Goal: Task Accomplishment & Management: Use online tool/utility

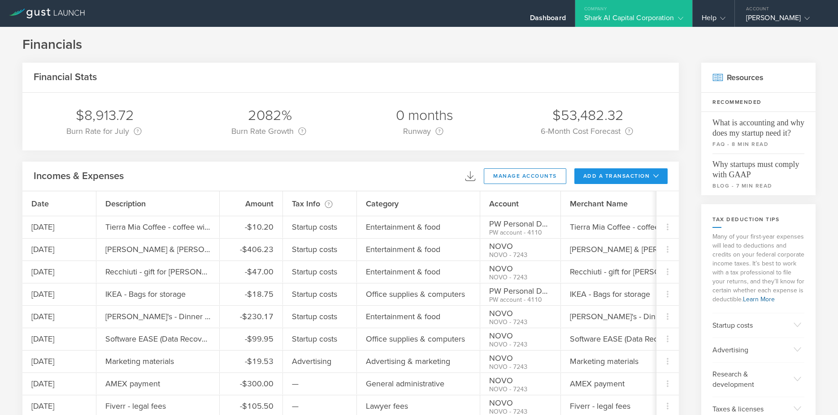
click at [584, 177] on button "add a transaction" at bounding box center [621, 176] width 94 height 16
click at [613, 193] on li "Add Expense" at bounding box center [637, 196] width 52 height 17
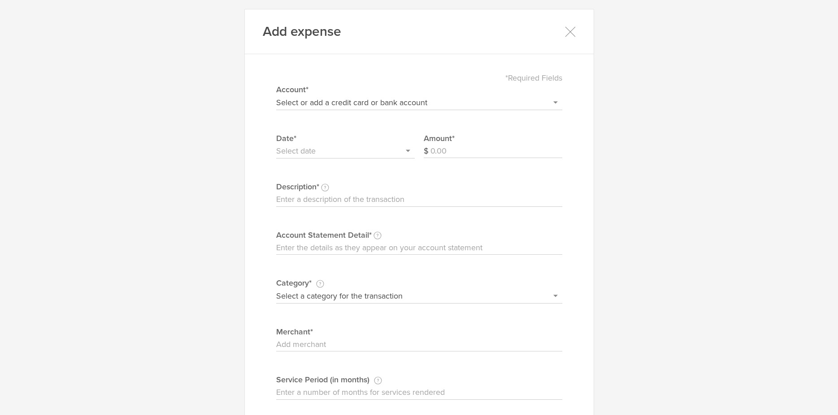
click at [276, 95] on select "Select or add a credit card or bank account Visa - 7587 BOFA Cash Reward PayPal…" at bounding box center [419, 102] width 286 height 14
select select "604f98b02dbcb20004567df2"
click option "NOVO" at bounding box center [0, 0] width 0 height 0
click at [507, 148] on input "Amount" at bounding box center [496, 151] width 132 height 14
type input "105.00"
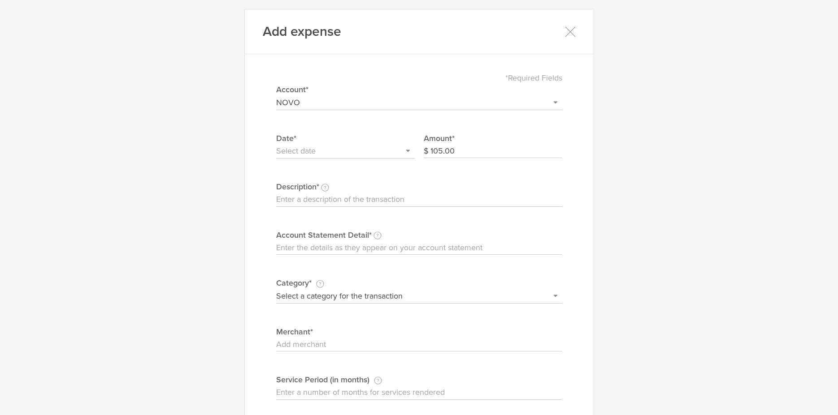
click at [354, 153] on input "text" at bounding box center [345, 151] width 138 height 14
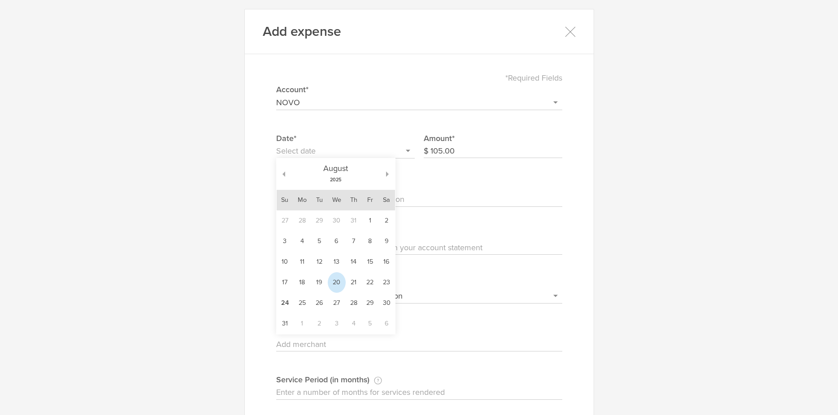
click at [335, 282] on td "20" at bounding box center [337, 282] width 18 height 21
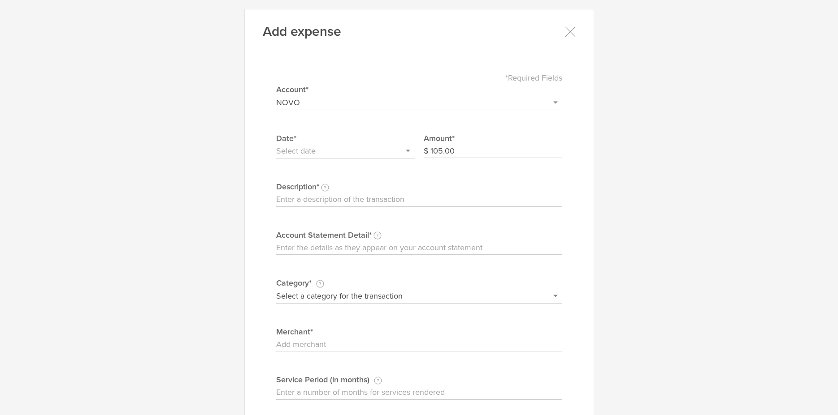
type input "[DATE]"
click at [446, 194] on input "Description This description is for your own reference." at bounding box center [419, 200] width 286 height 14
type input "MIllbrae Pancake House - Fillberto, Phil and [PERSON_NAME]- Breakfast Meeting"
click at [402, 251] on input "Account Statement Detail Write the full description as it appears on your bank …" at bounding box center [419, 248] width 286 height 14
paste input "MIllbrae Pancake House - Fillberto, Phil and [PERSON_NAME]- Breakfast Meeting"
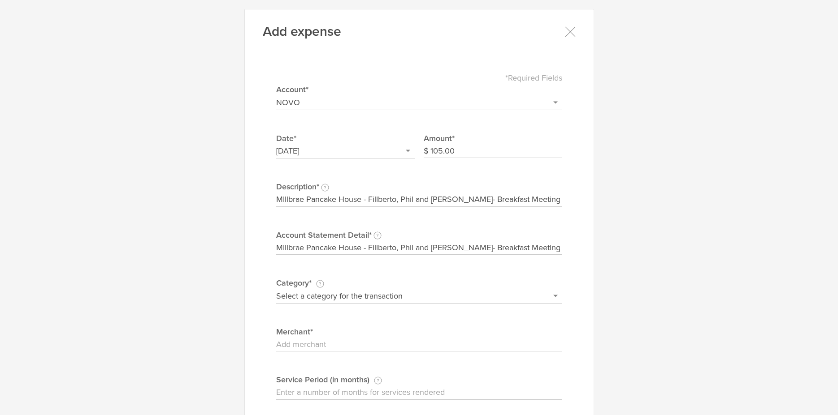
type input "MIllbrae Pancake House - Fillberto, Phil and [PERSON_NAME]- Breakfast Meeting"
click at [276, 289] on select "Select a category for the transaction Manufacturing equipment Product/service m…" at bounding box center [419, 296] width 286 height 14
select select "Entertainment & food"
click option "Entertainment & food" at bounding box center [0, 0] width 0 height 0
click at [332, 343] on input "Merchant" at bounding box center [419, 345] width 286 height 14
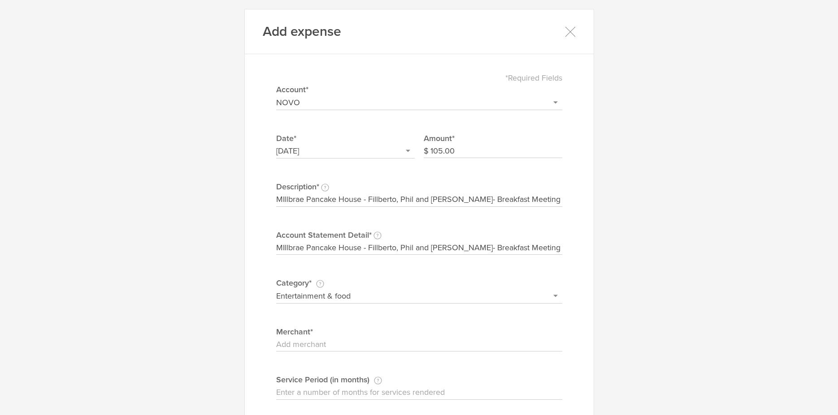
paste input "MIllbrae Pancake House - Fillberto, Phil and [PERSON_NAME]- Breakfast Meeting"
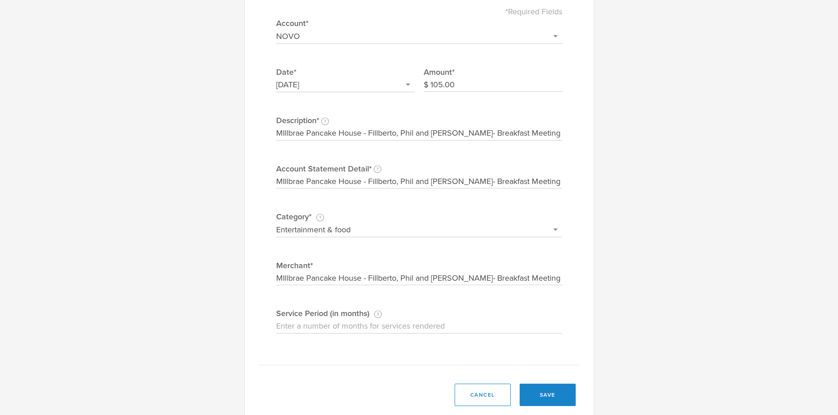
scroll to position [85, 0]
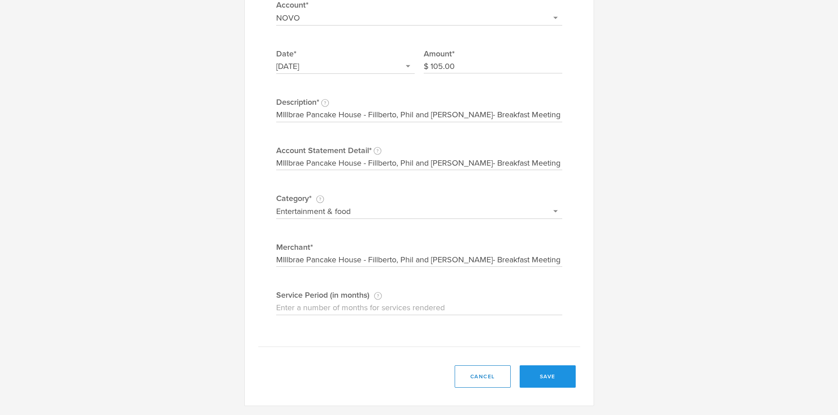
type input "MIllbrae Pancake House - Fillberto, Phil and [PERSON_NAME]- Breakfast Meeting"
click at [535, 376] on button "save" at bounding box center [547, 377] width 56 height 22
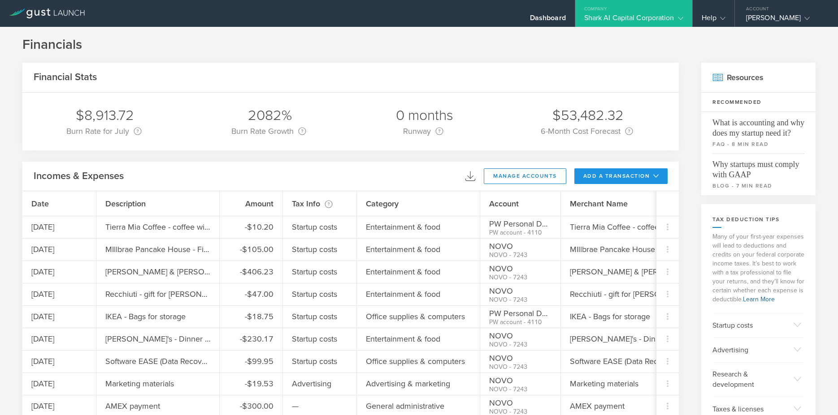
click at [601, 172] on button "add a transaction" at bounding box center [621, 176] width 94 height 16
click at [619, 196] on li "Add Expense" at bounding box center [637, 196] width 52 height 17
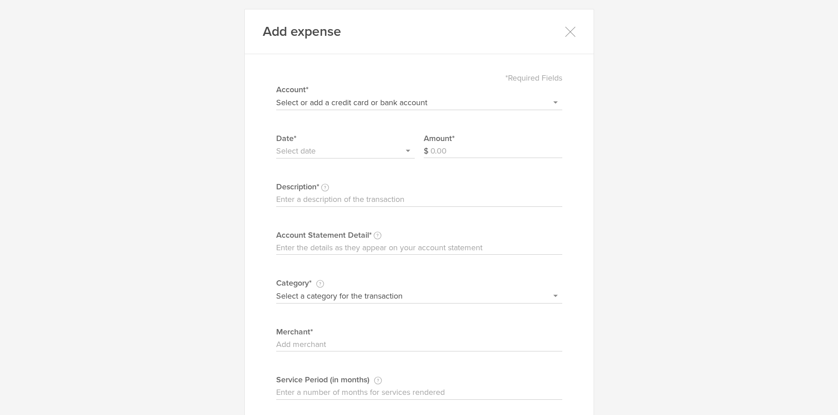
click at [276, 95] on select "Select or add a credit card or bank account Visa - 7587 BOFA Cash Reward PayPal…" at bounding box center [419, 102] width 286 height 14
select select "60e62745d109d3000497f88c"
click option "PW Personal DDA" at bounding box center [0, 0] width 0 height 0
click at [503, 151] on input "Amount" at bounding box center [496, 151] width 132 height 14
type input "41.41"
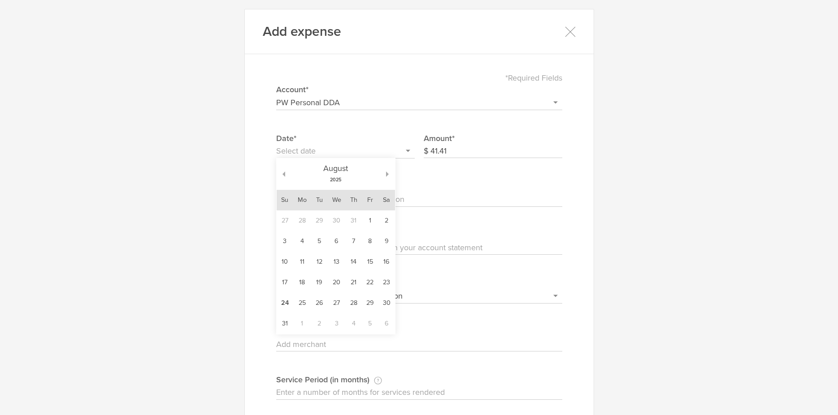
drag, startPoint x: 347, startPoint y: 147, endPoint x: 342, endPoint y: 149, distance: 5.2
click at [342, 149] on input "text" at bounding box center [345, 151] width 138 height 14
click at [336, 283] on td "20" at bounding box center [337, 282] width 18 height 21
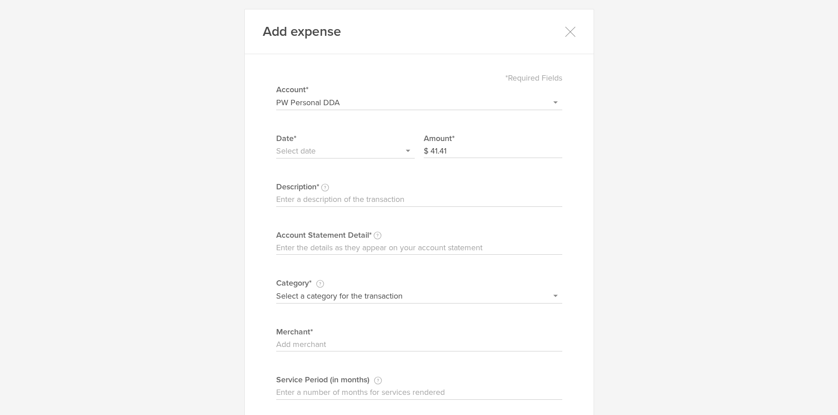
type input "[DATE]"
click at [436, 198] on input "Description This description is for your own reference." at bounding box center [419, 200] width 286 height 14
type input "Lunch meeting with [DEMOGRAPHIC_DATA] (Bridge Bank)"
click at [388, 250] on input "Account Statement Detail Write the full description as it appears on your bank …" at bounding box center [419, 248] width 286 height 14
paste input "Lunch meeting with [DEMOGRAPHIC_DATA] (Bridge Bank)"
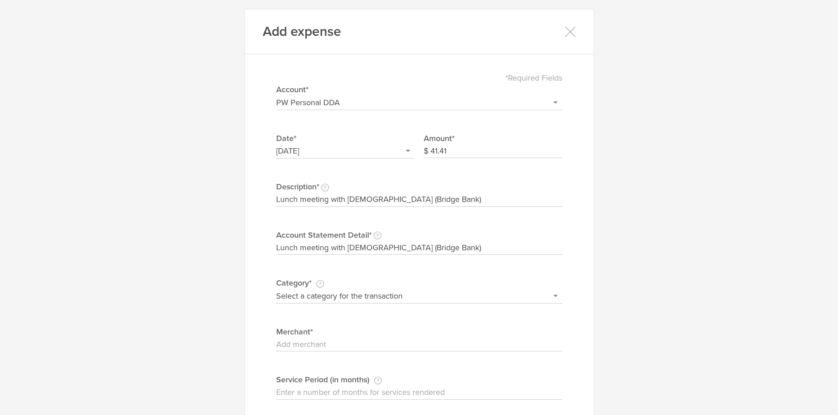
type input "Lunch meeting with [DEMOGRAPHIC_DATA] (Bridge Bank)"
click at [342, 339] on input "Merchant" at bounding box center [419, 345] width 286 height 14
paste input "Lunch meeting with [DEMOGRAPHIC_DATA] (Bridge Bank)"
type input "Lunch meeting with [DEMOGRAPHIC_DATA] (Bridge Bank)"
select select "Entertainment & food"
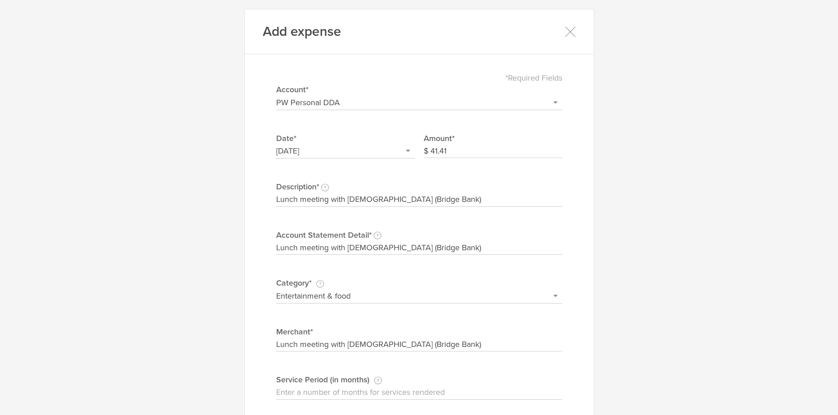
click option "Entertainment & food" at bounding box center [0, 0] width 0 height 0
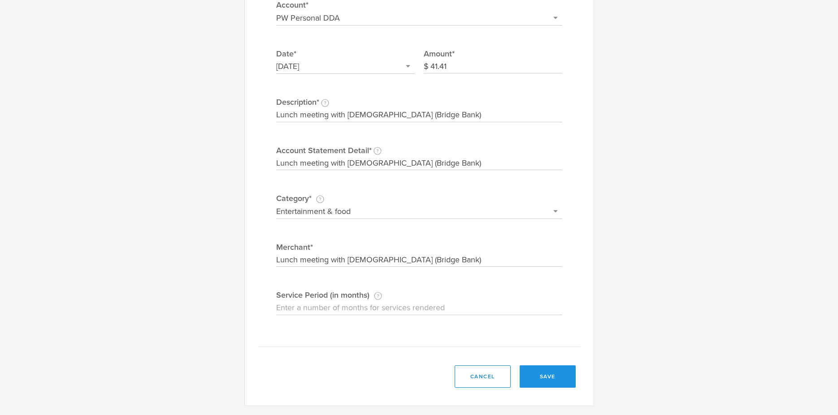
click at [557, 377] on button "save" at bounding box center [547, 377] width 56 height 22
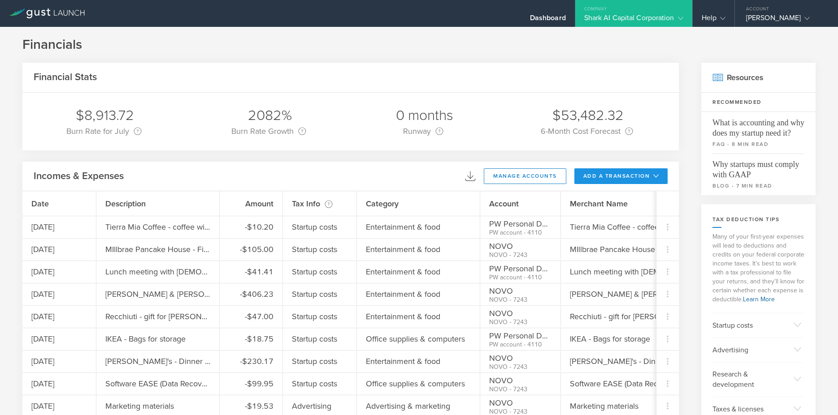
click at [607, 174] on button "add a transaction" at bounding box center [621, 176] width 94 height 16
click at [616, 194] on li "Add Expense" at bounding box center [637, 196] width 52 height 17
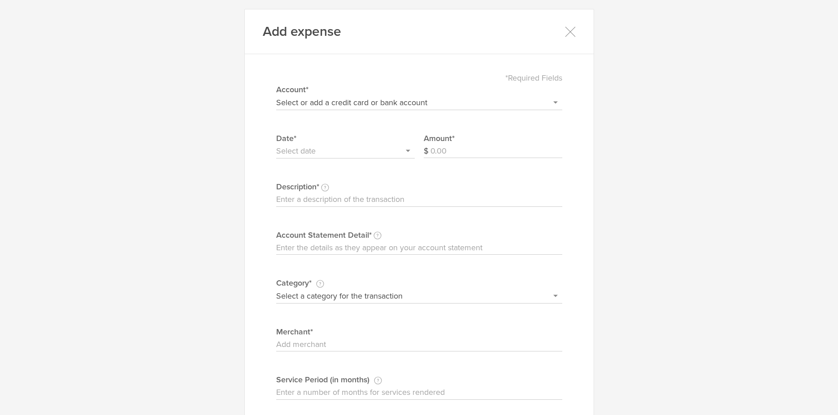
click at [276, 95] on select "Select or add a credit card or bank account Visa - 7587 BOFA Cash Reward PayPal…" at bounding box center [419, 102] width 286 height 14
select select "60e62745d109d3000497f88c"
click option "PW Personal DDA" at bounding box center [0, 0] width 0 height 0
click at [446, 149] on input "Amount" at bounding box center [496, 151] width 132 height 14
type input "14.78"
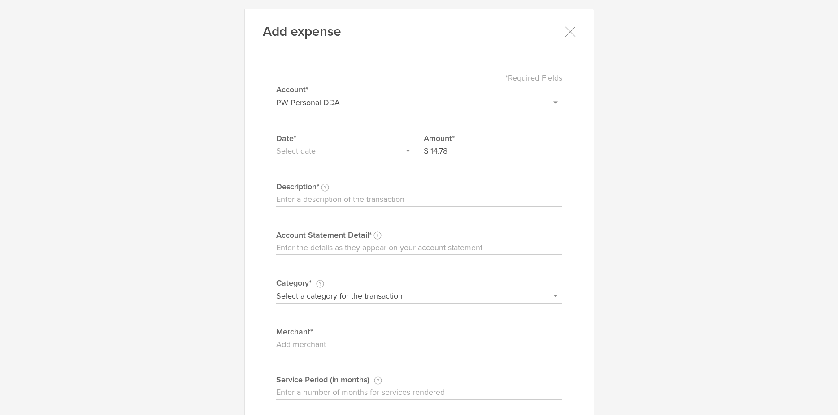
click at [309, 151] on input "text" at bounding box center [345, 151] width 138 height 14
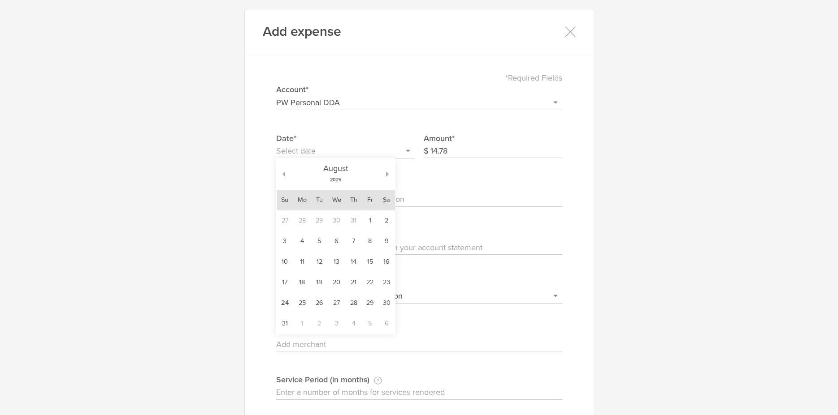
click at [349, 284] on td "21" at bounding box center [354, 282] width 16 height 21
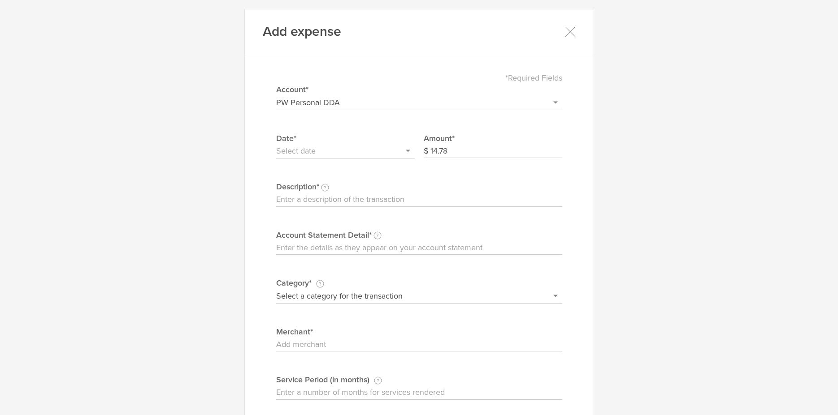
type input "[DATE]"
click at [329, 196] on input "Description This description is for your own reference." at bounding box center [419, 200] width 286 height 14
type input "Starbucks - ([GEOGRAPHIC_DATA]) - [PERSON_NAME]"
click at [312, 249] on input "Account Statement Detail Write the full description as it appears on your bank …" at bounding box center [419, 248] width 286 height 14
paste input "Starbucks - ([GEOGRAPHIC_DATA]) - [PERSON_NAME]"
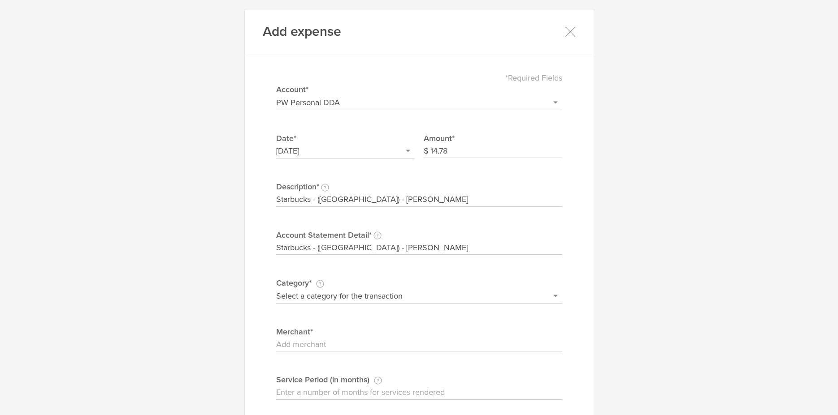
type input "Starbucks - ([GEOGRAPHIC_DATA]) - [PERSON_NAME]"
click at [310, 342] on input "Merchant" at bounding box center [419, 345] width 286 height 14
paste input "Starbucks - ([GEOGRAPHIC_DATA]) - [PERSON_NAME]"
type input "Starbucks - ([GEOGRAPHIC_DATA]) - [PERSON_NAME]"
select select "Entertainment & food"
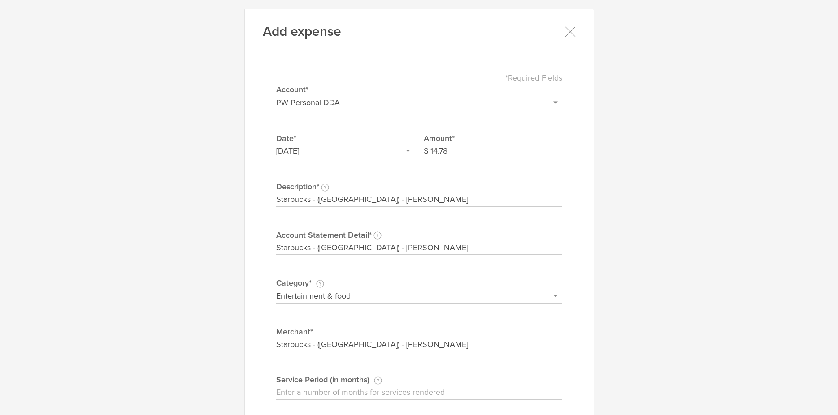
click option "Entertainment & food" at bounding box center [0, 0] width 0 height 0
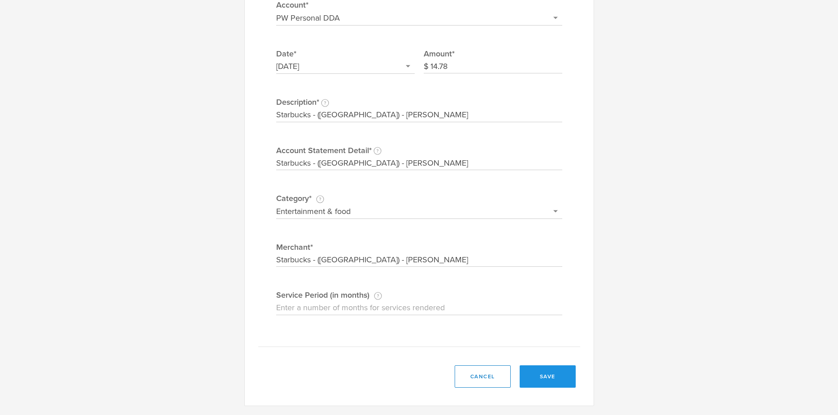
click at [544, 373] on button "save" at bounding box center [547, 377] width 56 height 22
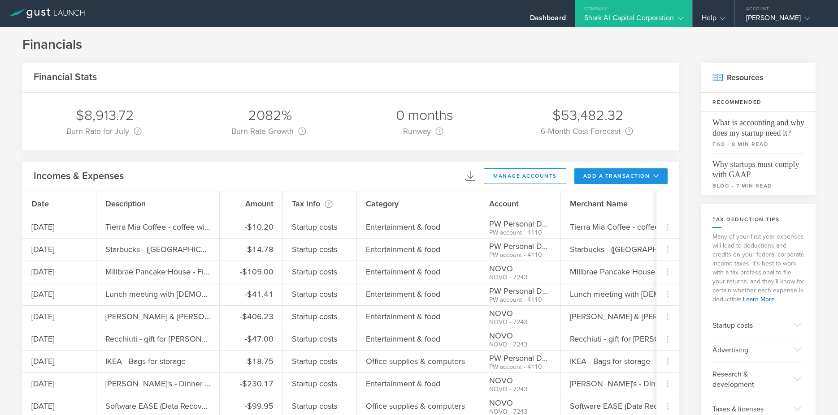
click at [637, 178] on button "add a transaction" at bounding box center [621, 176] width 94 height 16
click at [635, 195] on li "Add Expense" at bounding box center [637, 196] width 52 height 17
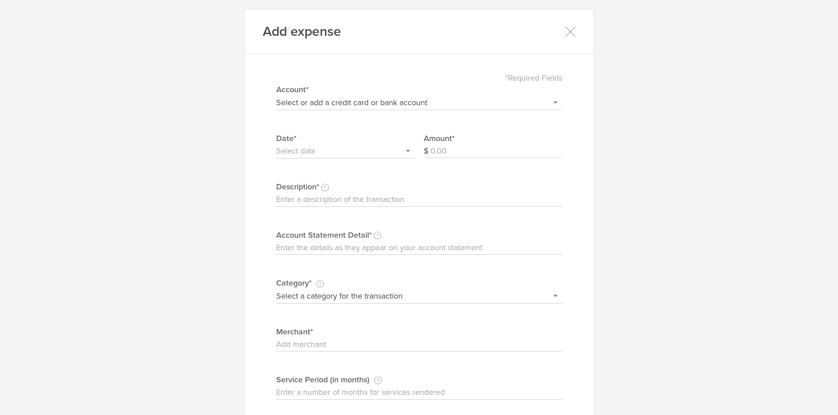
click at [276, 95] on select "Select or add a credit card or bank account Visa - 7587 BOFA Cash Reward PayPal…" at bounding box center [419, 102] width 286 height 14
select select "604f98b02dbcb20004567df2"
click option "NOVO" at bounding box center [0, 0] width 0 height 0
click at [463, 154] on input "Amount" at bounding box center [496, 151] width 132 height 14
type input "79.23"
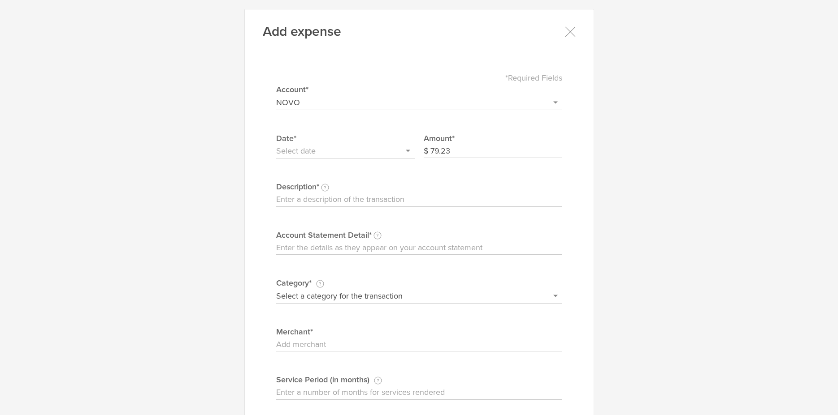
click at [352, 155] on input "text" at bounding box center [345, 151] width 138 height 14
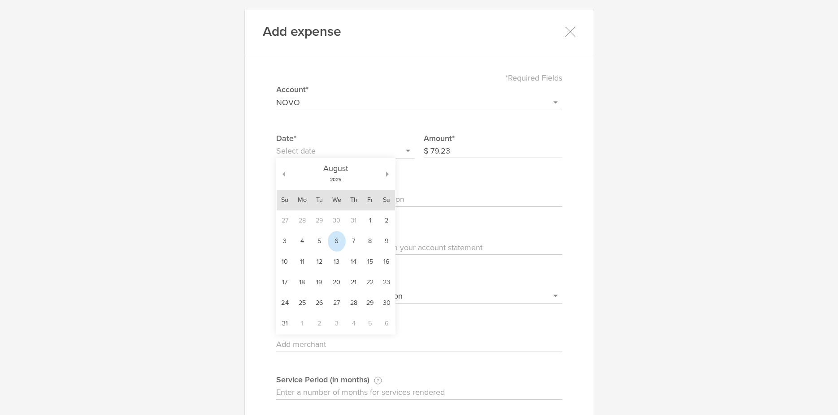
click at [334, 238] on td "6" at bounding box center [337, 241] width 18 height 21
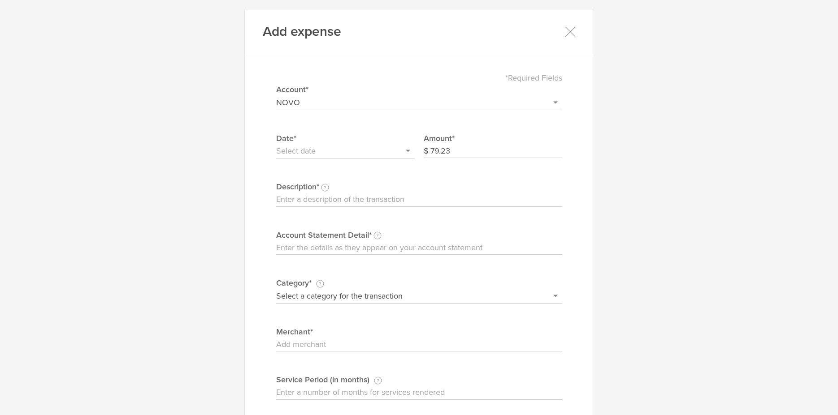
type input "[DATE]"
click at [377, 200] on input "Description This description is for your own reference." at bounding box center [419, 200] width 286 height 14
type input "BevMo (Networking event contribution) BNI ([GEOGRAPHIC_DATA])"
click at [418, 239] on label "Account Statement Detail Write the full description as it appears on your bank …" at bounding box center [419, 235] width 286 height 12
click at [418, 241] on input "Account Statement Detail Write the full description as it appears on your bank …" at bounding box center [419, 248] width 286 height 14
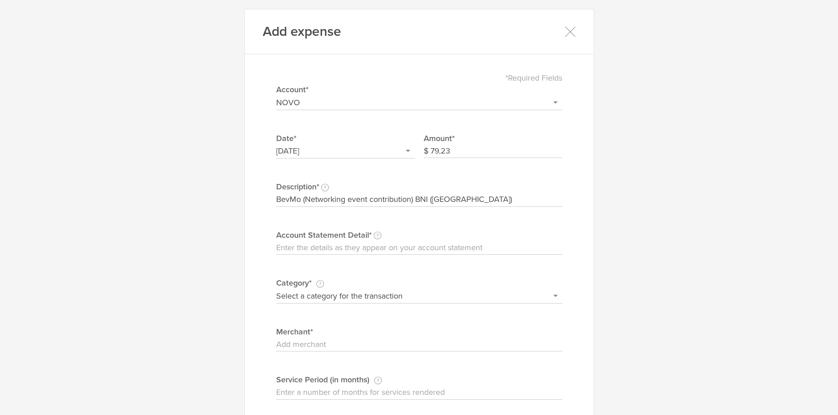
click at [416, 248] on input "Account Statement Detail Write the full description as it appears on your bank …" at bounding box center [419, 248] width 286 height 14
paste input "BevMo (Networking event contribution) BNI ([GEOGRAPHIC_DATA])"
type input "BevMo (Networking event contribution) BNI ([GEOGRAPHIC_DATA])"
click at [276, 289] on select "Select a category for the transaction Manufacturing equipment Product/service m…" at bounding box center [419, 296] width 286 height 14
select select "Entertainment & food"
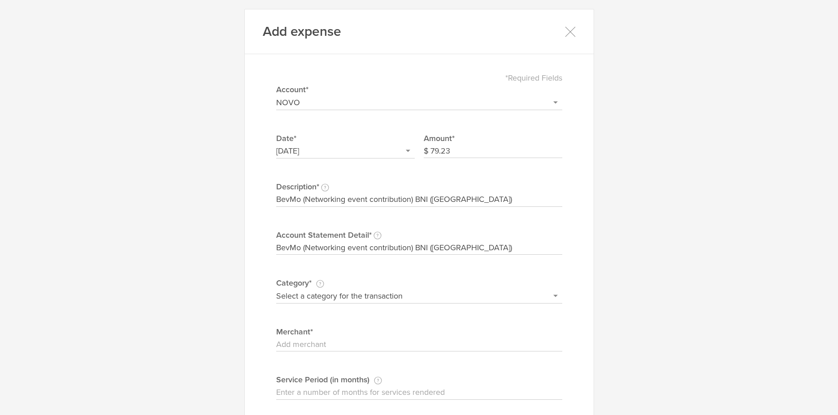
click option "Entertainment & food" at bounding box center [0, 0] width 0 height 0
click at [341, 335] on label "Merchant" at bounding box center [419, 332] width 286 height 12
click at [341, 338] on input "Merchant" at bounding box center [419, 345] width 286 height 14
paste input "BevMo (Networking event contribution) BNI ([GEOGRAPHIC_DATA])"
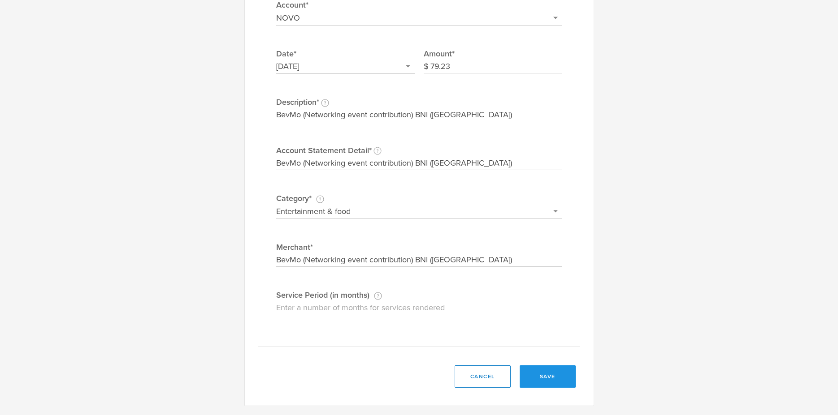
type input "BevMo (Networking event contribution) BNI ([GEOGRAPHIC_DATA])"
click at [538, 376] on button "save" at bounding box center [547, 377] width 56 height 22
